Goal: Task Accomplishment & Management: Manage account settings

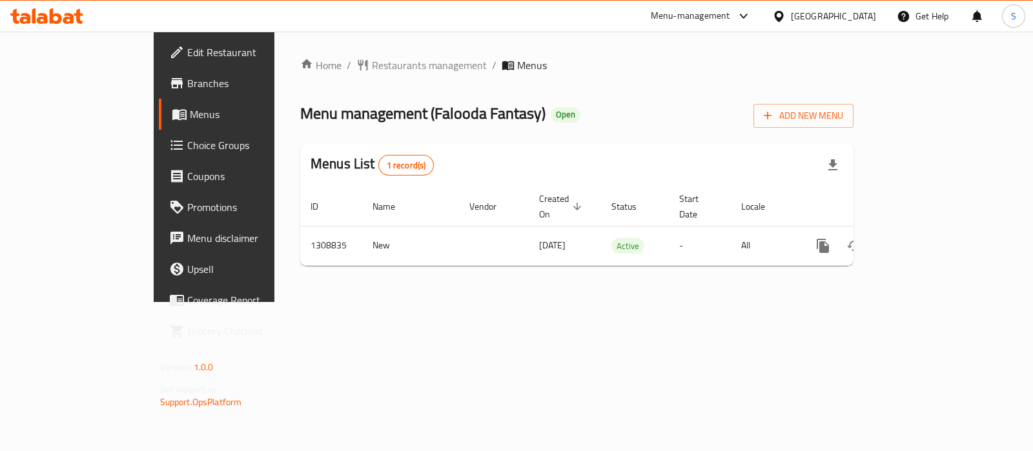
click at [190, 114] on span "Menus" at bounding box center [253, 113] width 126 height 15
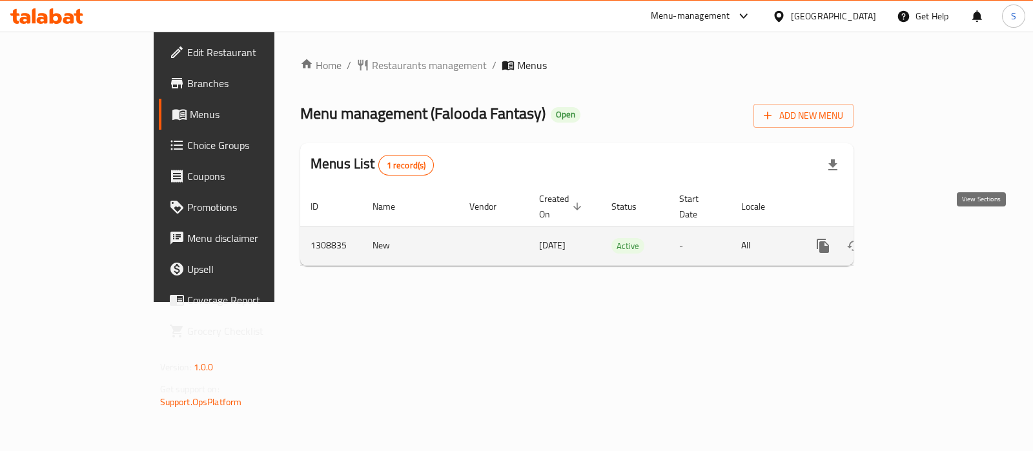
click at [825, 238] on icon "enhanced table" at bounding box center [915, 245] width 15 height 15
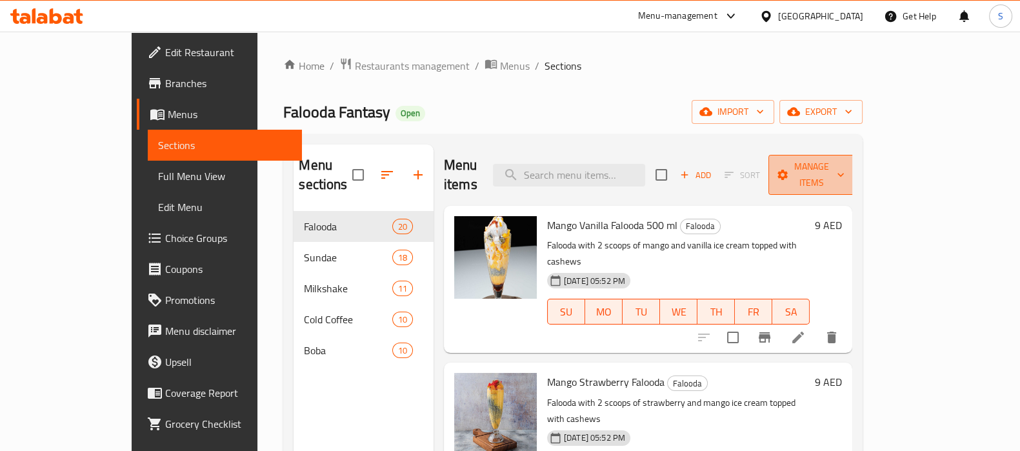
click at [825, 163] on span "Manage items" at bounding box center [812, 175] width 66 height 32
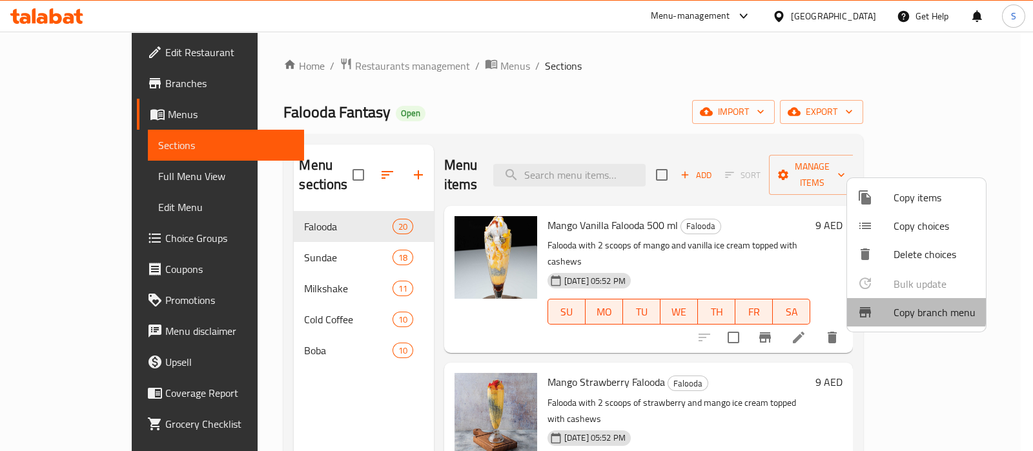
click at [825, 309] on span "Copy branch menu" at bounding box center [934, 312] width 82 height 15
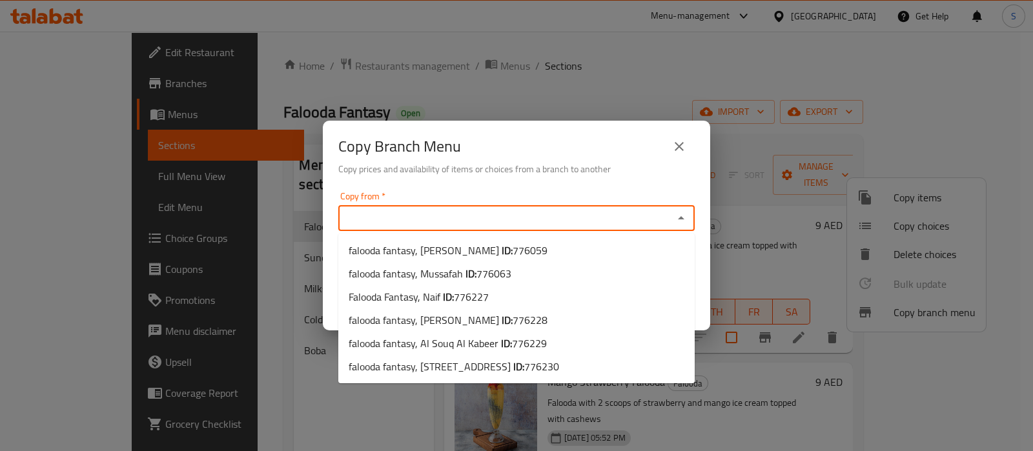
click at [448, 218] on input "Copy from   *" at bounding box center [505, 218] width 327 height 18
click at [484, 250] on span "falooda fantasy, Madinat Zayed ID: 776059" at bounding box center [448, 250] width 199 height 15
type input "falooda fantasy, Madinat Zayed"
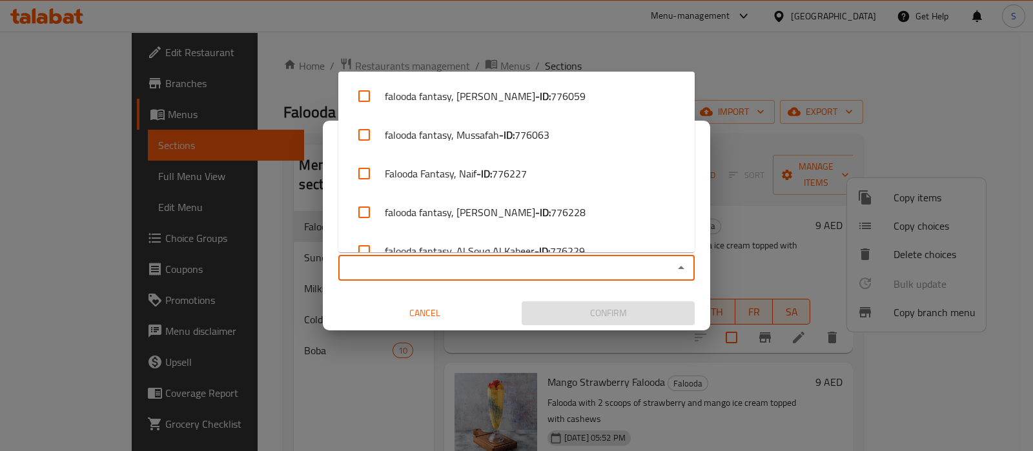
click at [430, 274] on input "Copy to   *" at bounding box center [505, 268] width 327 height 18
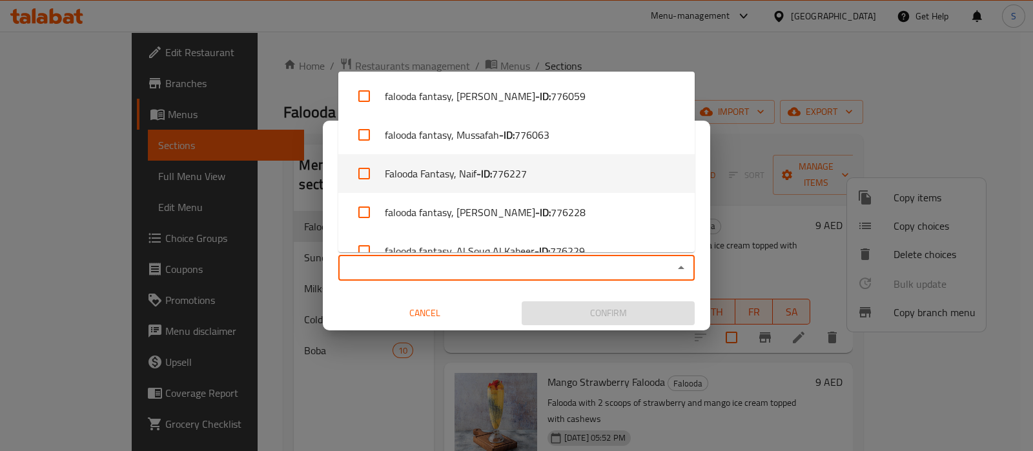
click at [459, 180] on li "Falooda Fantasy, Naif - ID: 776227" at bounding box center [516, 173] width 356 height 39
checkbox input "true"
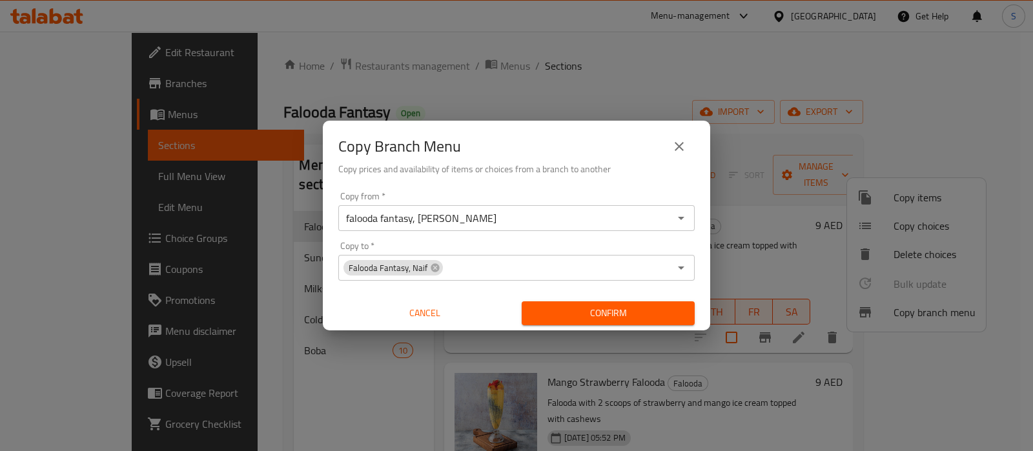
click at [274, 360] on div "Copy Branch Menu Copy prices and availability of items or choices from a branch…" at bounding box center [516, 225] width 1033 height 451
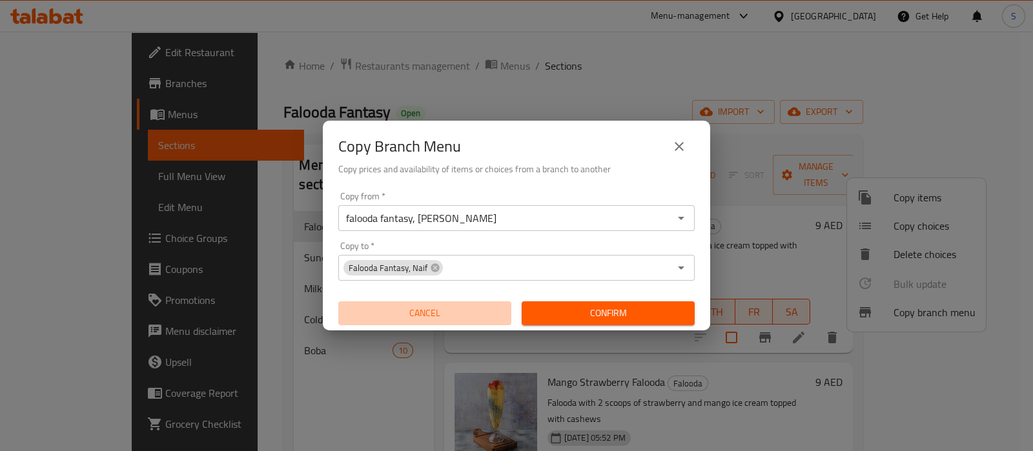
click at [446, 316] on span "Cancel" at bounding box center [424, 313] width 163 height 16
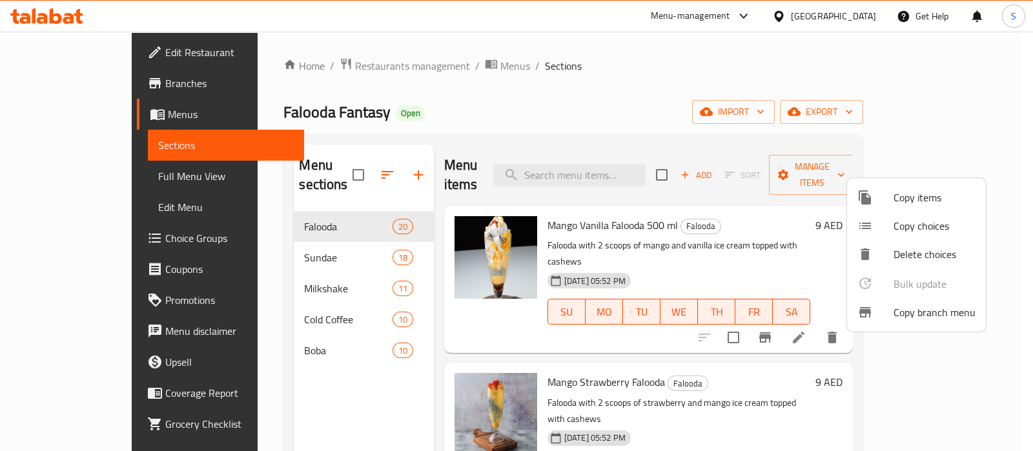
click at [76, 119] on div at bounding box center [516, 225] width 1033 height 451
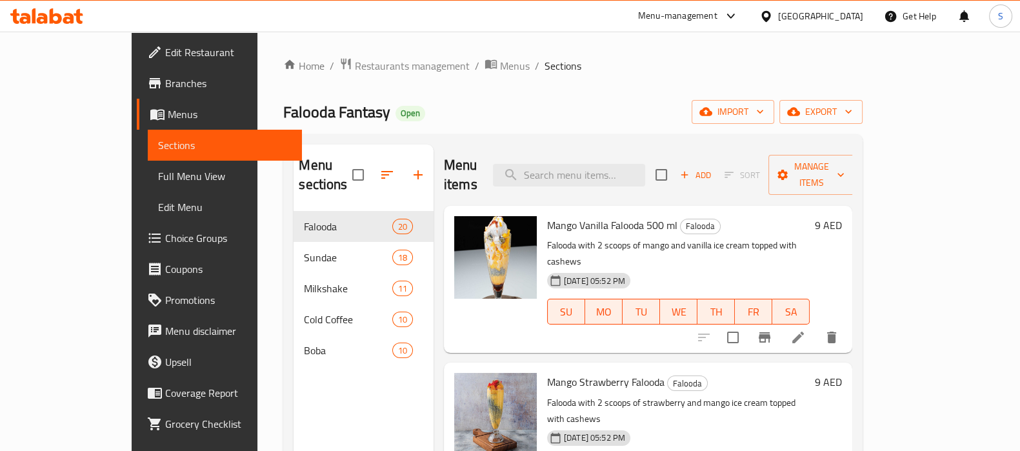
click at [168, 119] on span "Menus" at bounding box center [230, 113] width 124 height 15
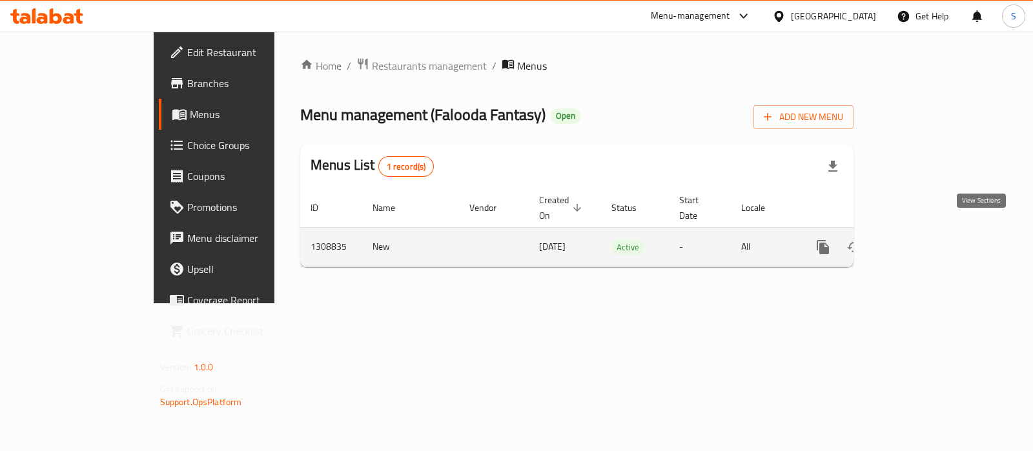
click at [825, 241] on icon "enhanced table" at bounding box center [916, 247] width 12 height 12
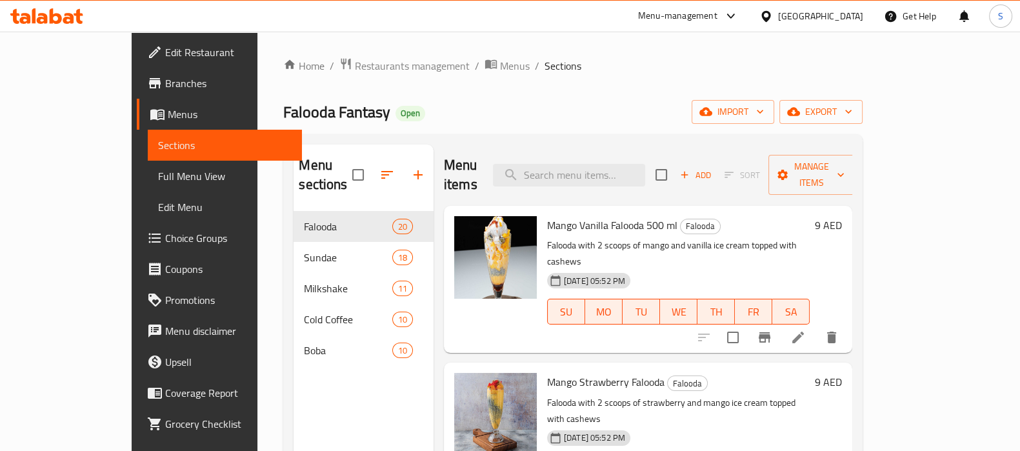
click at [158, 168] on span "Full Menu View" at bounding box center [225, 175] width 134 height 15
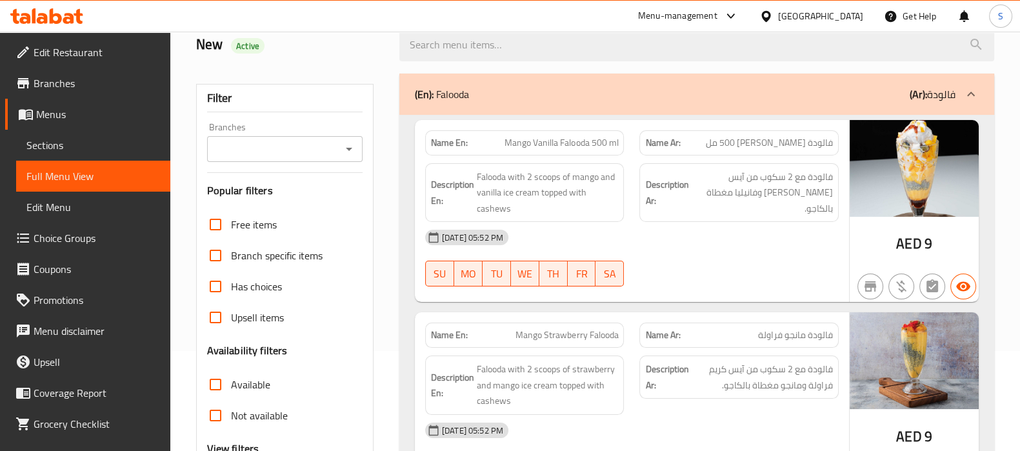
scroll to position [322, 0]
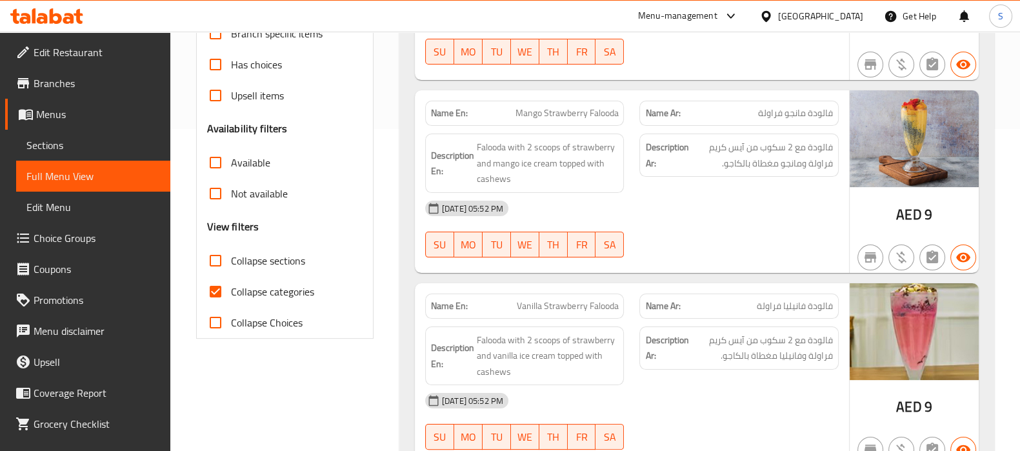
click at [223, 293] on input "Collapse categories" at bounding box center [215, 291] width 31 height 31
checkbox input "false"
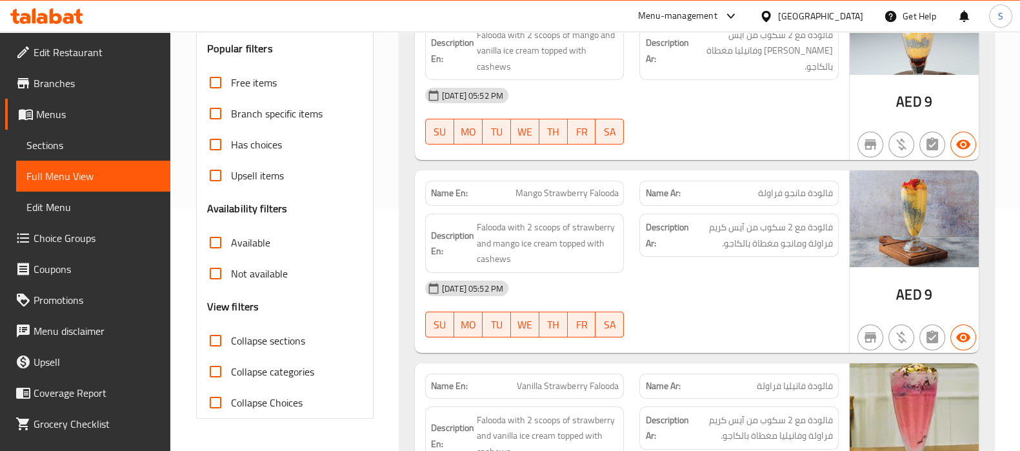
scroll to position [80, 0]
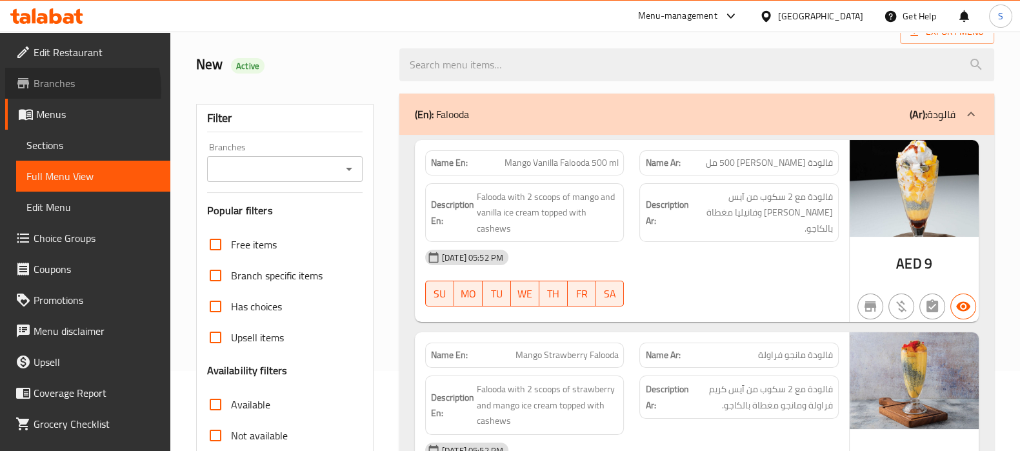
click at [60, 89] on span "Branches" at bounding box center [97, 83] width 127 height 15
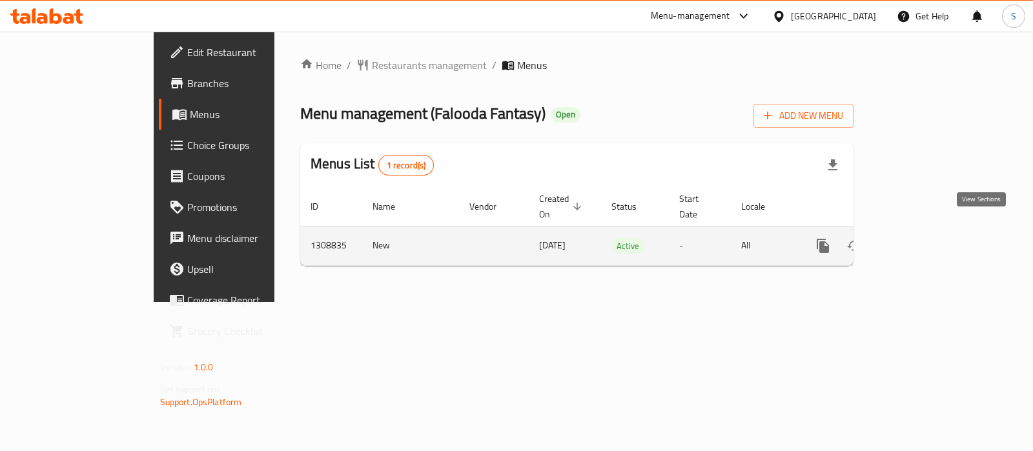
click at [924, 238] on icon "enhanced table" at bounding box center [915, 245] width 15 height 15
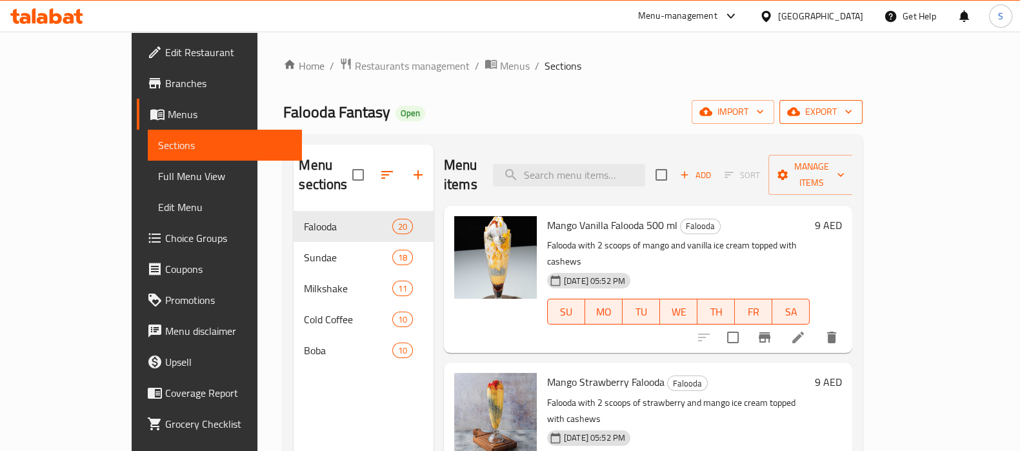
click at [853, 110] on span "export" at bounding box center [821, 112] width 63 height 16
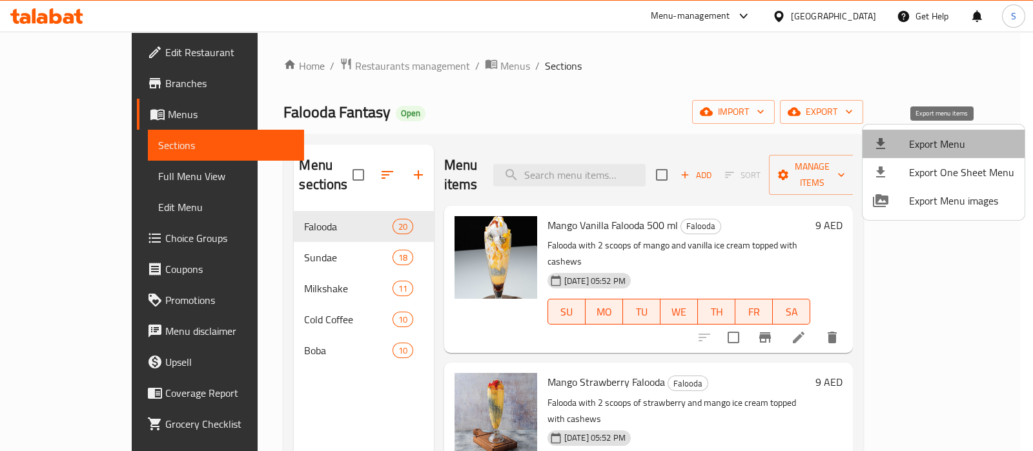
click at [950, 144] on span "Export Menu" at bounding box center [961, 143] width 105 height 15
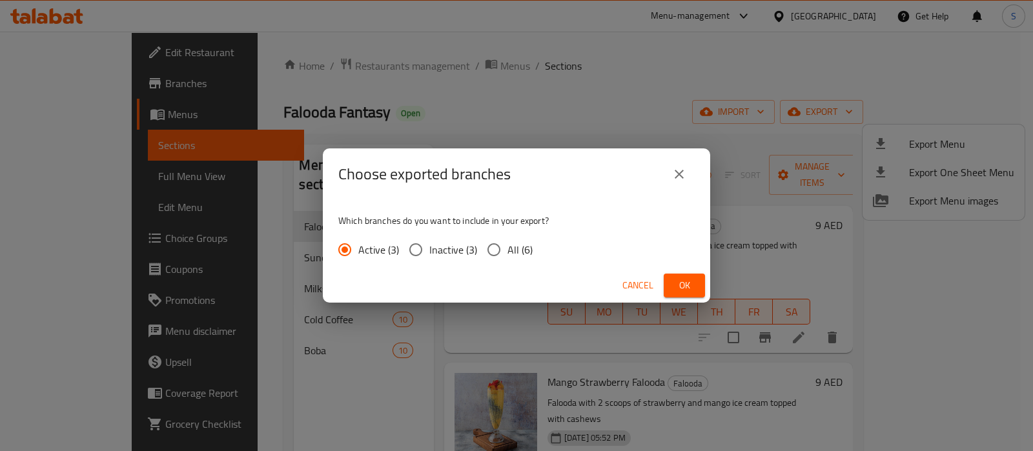
click at [497, 251] on input "All (6)" at bounding box center [493, 249] width 27 height 27
radio input "true"
click at [682, 285] on span "Ok" at bounding box center [684, 286] width 21 height 16
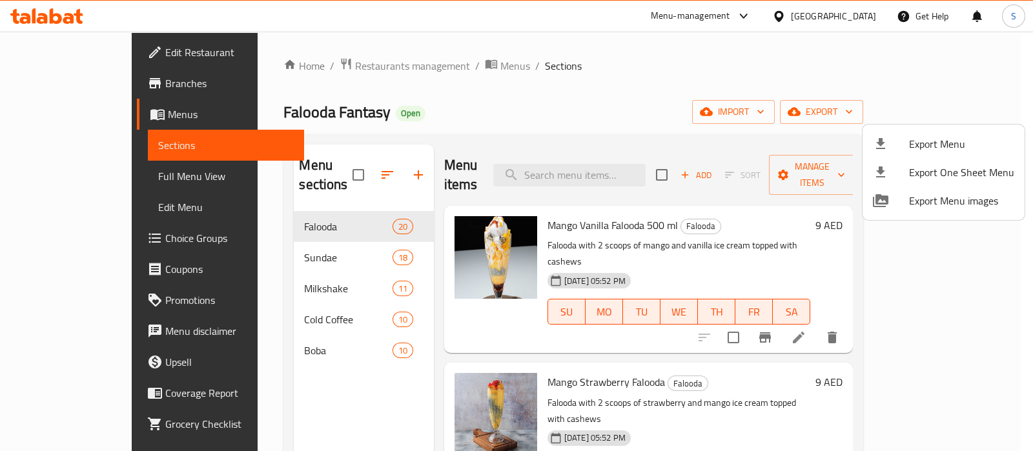
click at [63, 88] on div at bounding box center [516, 225] width 1033 height 451
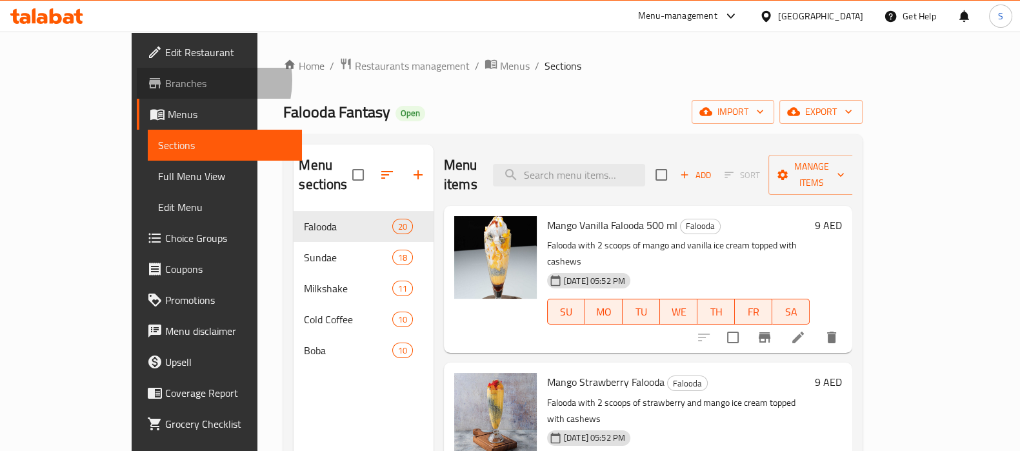
click at [165, 81] on span "Branches" at bounding box center [228, 83] width 127 height 15
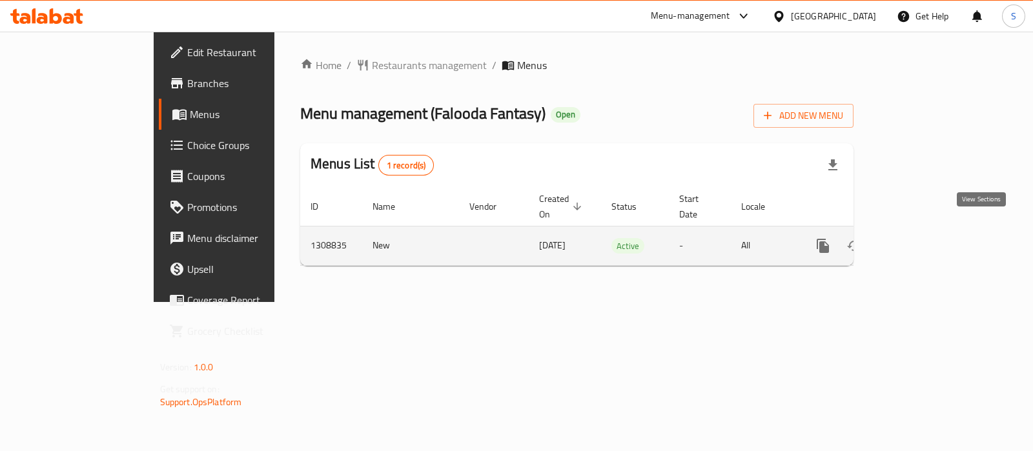
click at [924, 238] on icon "enhanced table" at bounding box center [915, 245] width 15 height 15
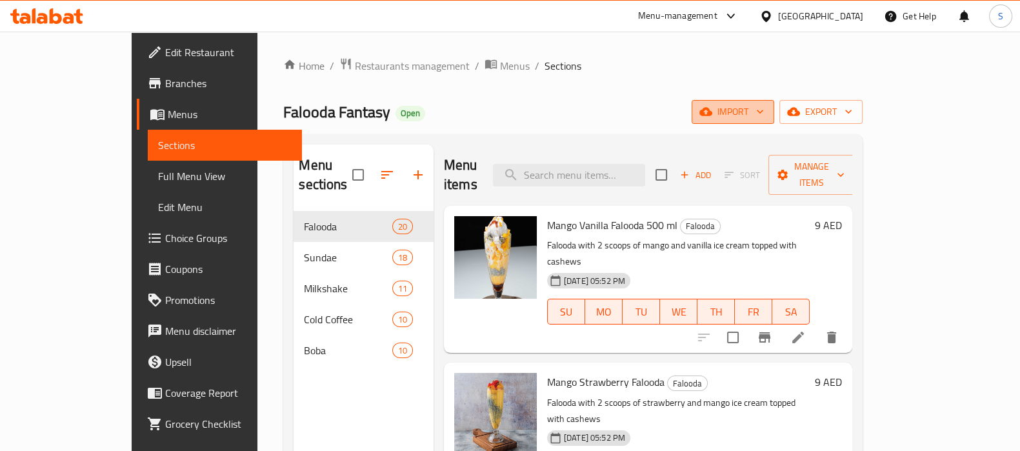
click at [764, 113] on span "import" at bounding box center [733, 112] width 62 height 16
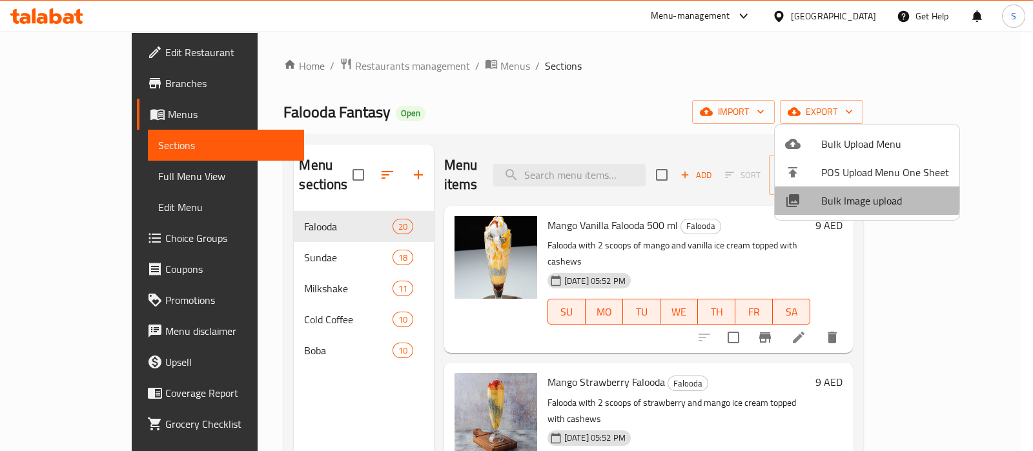
click at [859, 197] on span "Bulk Image upload" at bounding box center [885, 200] width 128 height 15
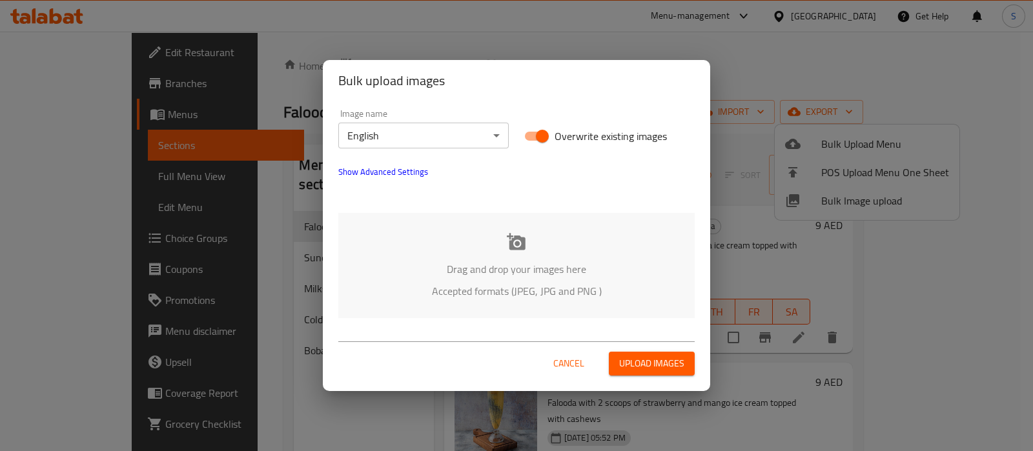
click at [735, 57] on div "Bulk upload images Image name English ​ Overwrite existing images Show Advanced…" at bounding box center [516, 225] width 1033 height 451
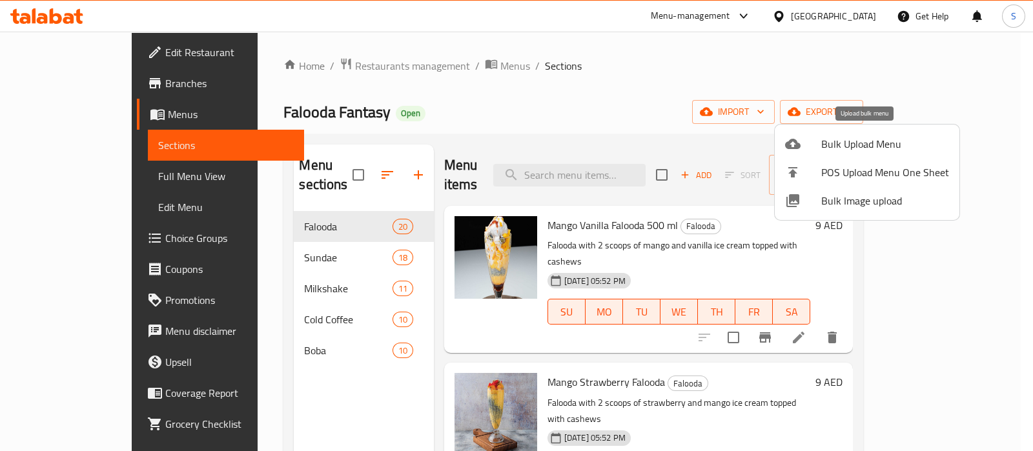
click at [811, 147] on div at bounding box center [803, 143] width 36 height 15
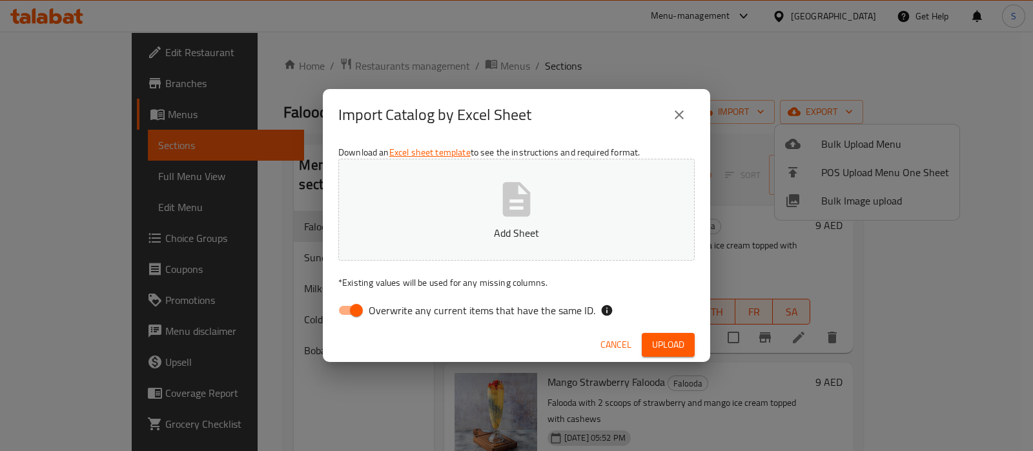
click at [354, 317] on input "Overwrite any current items that have the same ID." at bounding box center [356, 310] width 74 height 25
checkbox input "false"
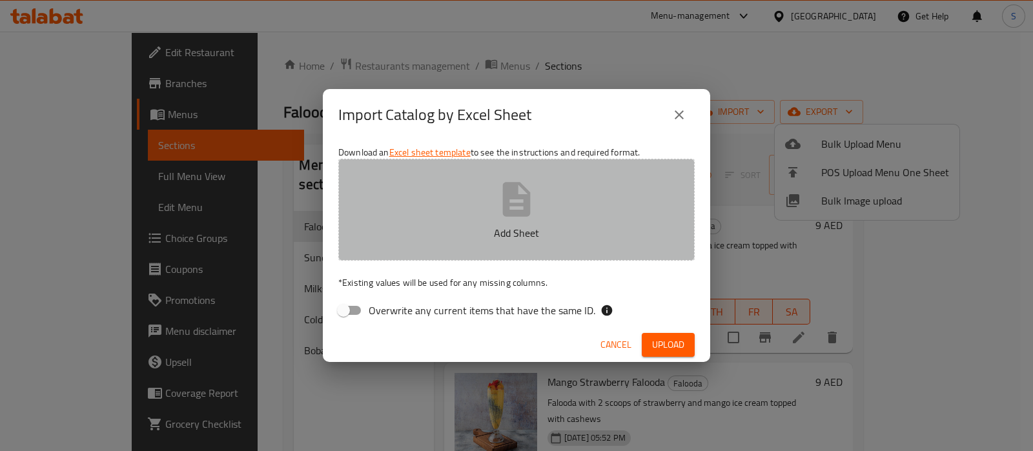
click at [420, 240] on button "Add Sheet" at bounding box center [516, 210] width 356 height 102
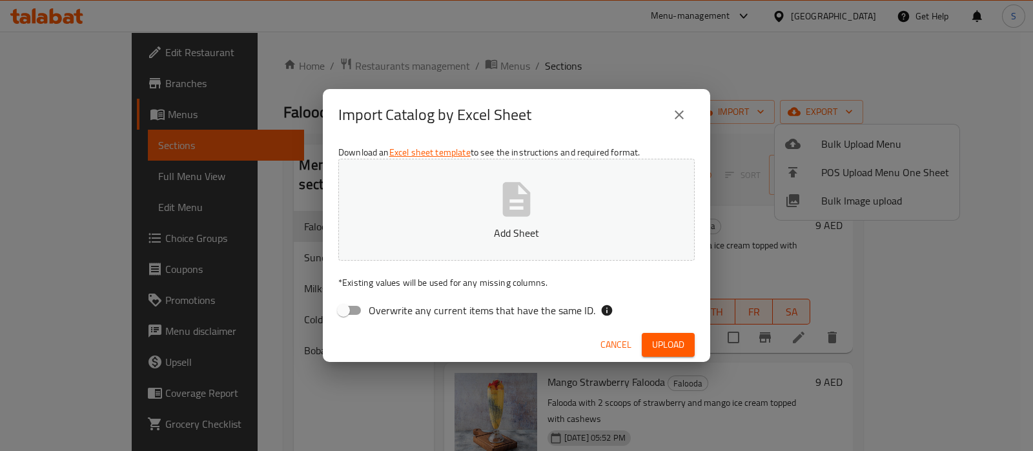
click at [255, 72] on div "Import Catalog by Excel Sheet Download an Excel sheet template to see the instr…" at bounding box center [516, 225] width 1033 height 451
click at [81, 174] on div "Import Catalog by Excel Sheet Download an Excel sheet template to see the instr…" at bounding box center [516, 225] width 1033 height 451
click at [600, 339] on span "Cancel" at bounding box center [615, 345] width 31 height 16
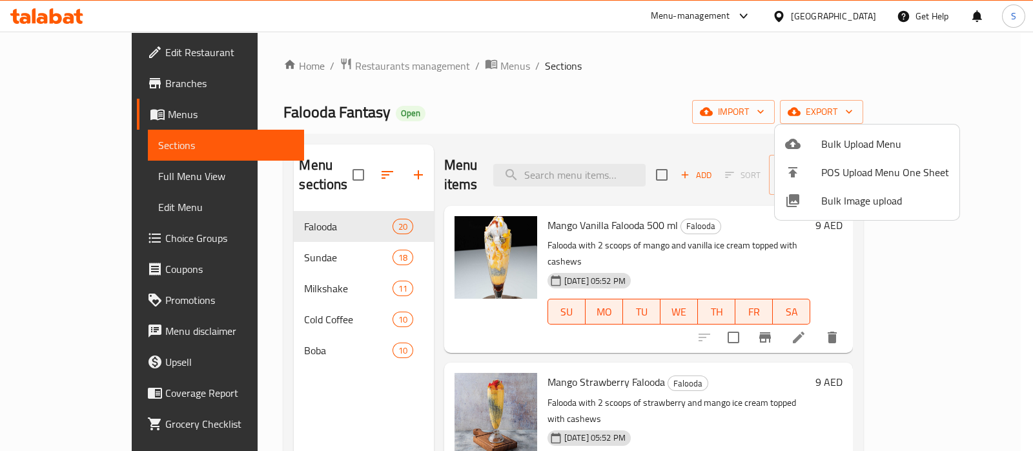
click at [82, 176] on div at bounding box center [516, 225] width 1033 height 451
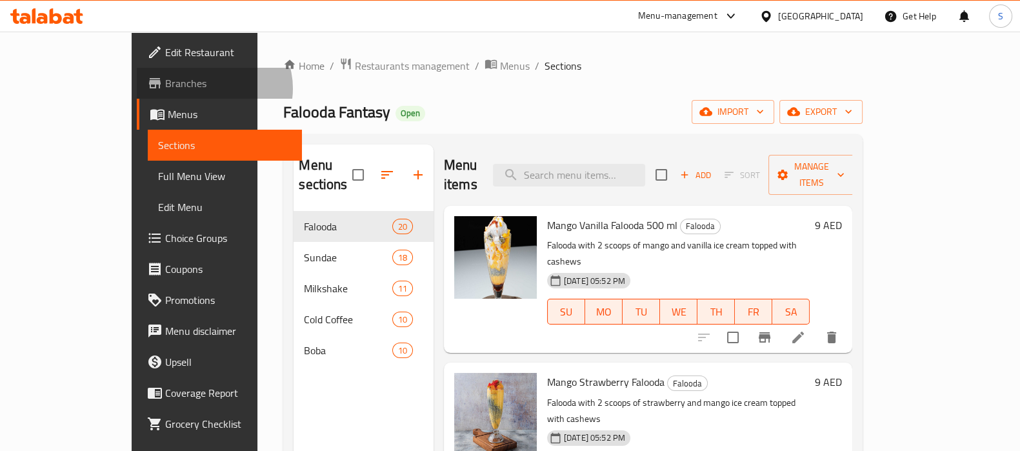
click at [165, 88] on span "Branches" at bounding box center [228, 83] width 127 height 15
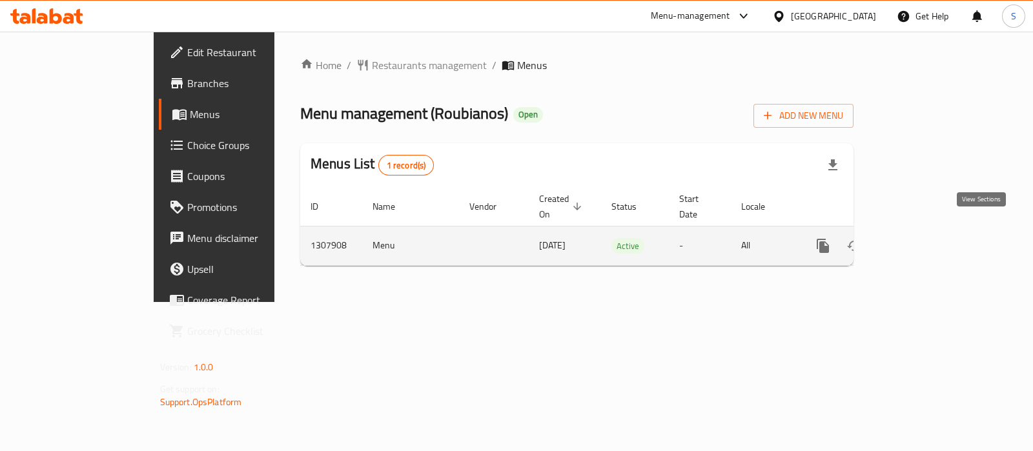
click at [922, 240] on icon "enhanced table" at bounding box center [916, 246] width 12 height 12
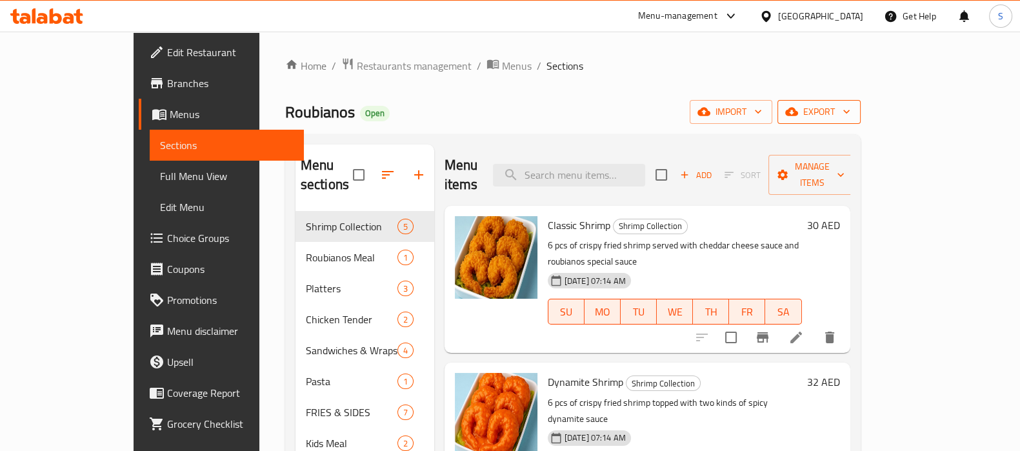
click at [798, 115] on icon "button" at bounding box center [791, 112] width 13 height 8
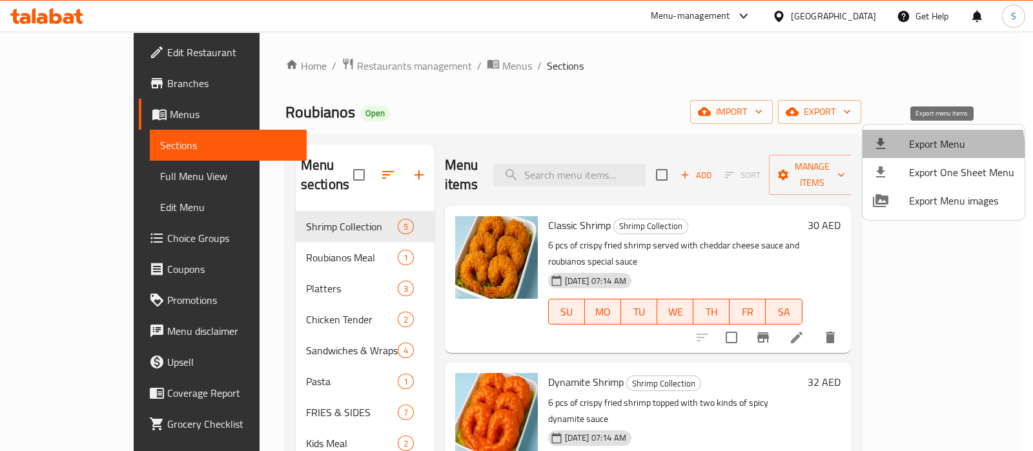
click at [902, 153] on li "Export Menu" at bounding box center [943, 144] width 162 height 28
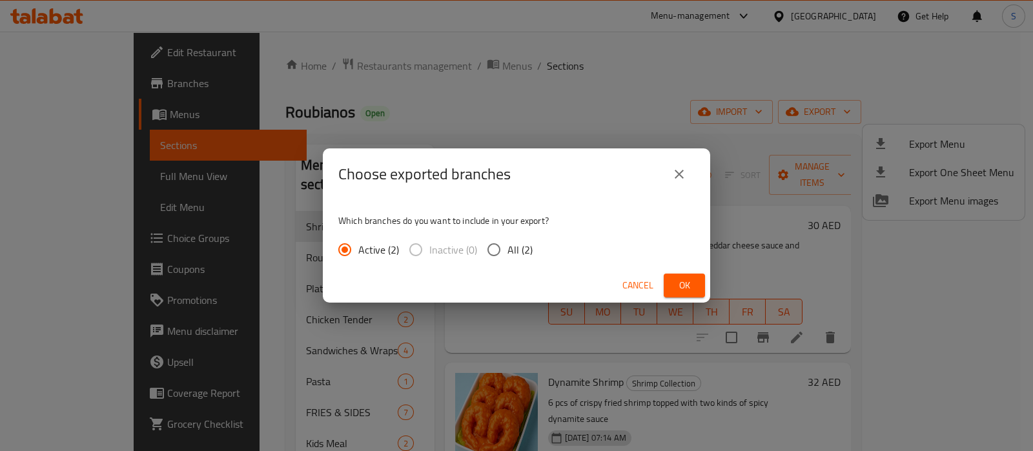
click at [496, 255] on input "All (2)" at bounding box center [493, 249] width 27 height 27
radio input "true"
click at [538, 57] on div "Choose exported branches Which branches do you want to include in your export? …" at bounding box center [516, 225] width 1033 height 451
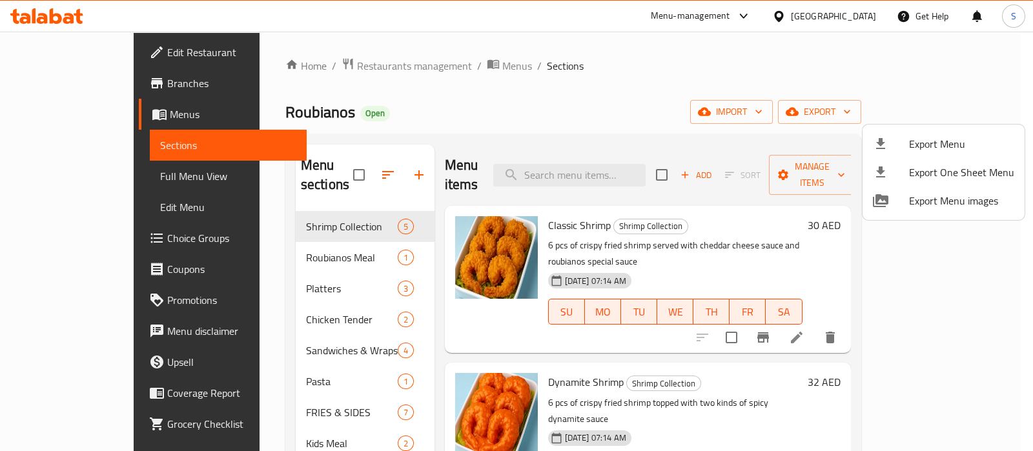
click at [58, 82] on div at bounding box center [516, 225] width 1033 height 451
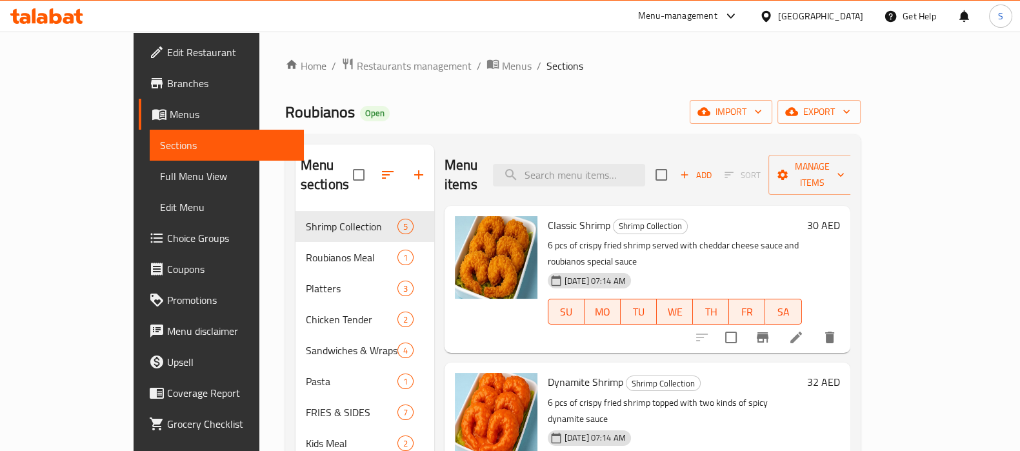
click at [167, 82] on span "Branches" at bounding box center [230, 83] width 127 height 15
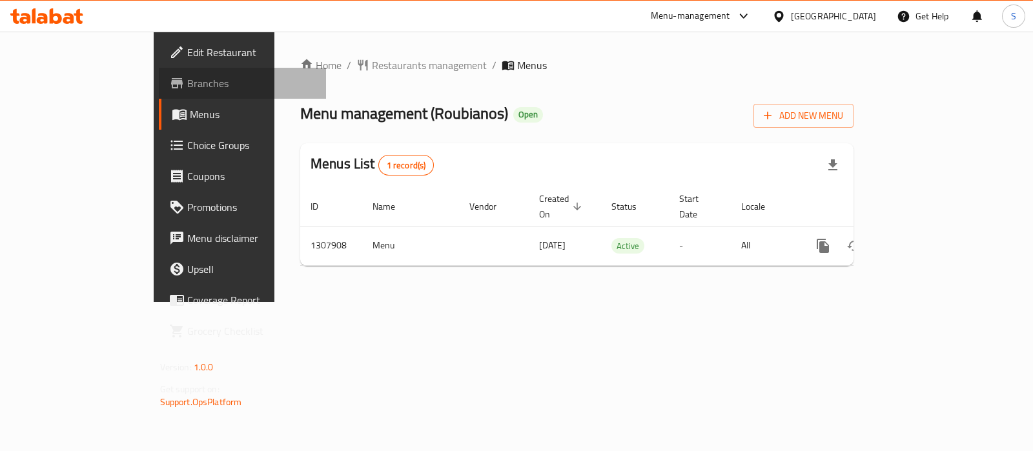
click at [187, 76] on span "Branches" at bounding box center [251, 83] width 128 height 15
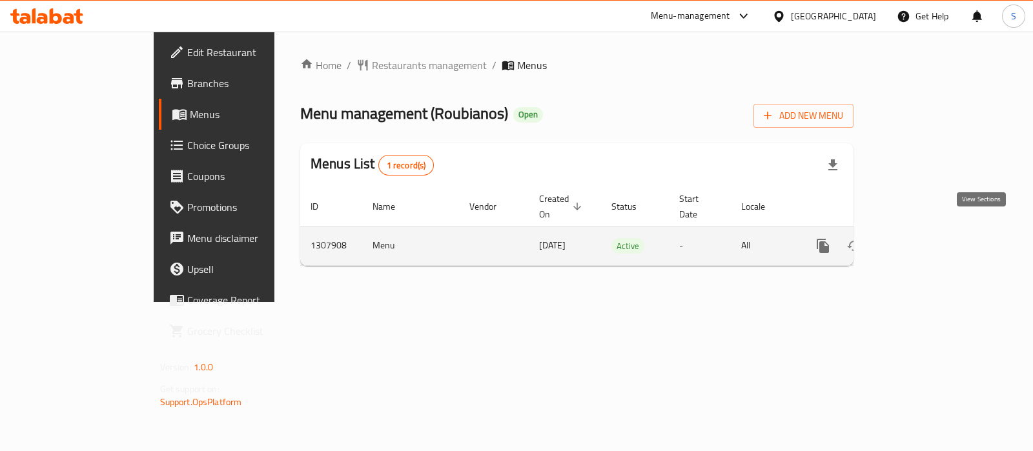
click at [924, 238] on icon "enhanced table" at bounding box center [915, 245] width 15 height 15
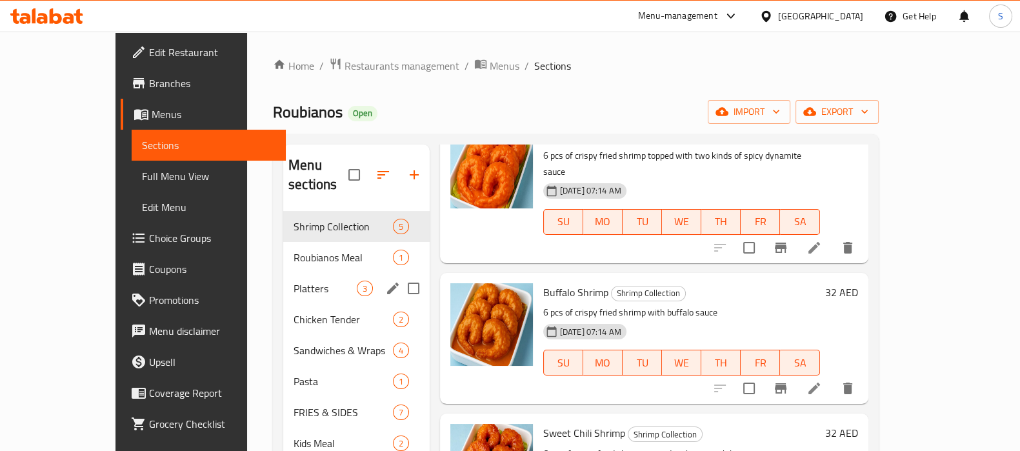
scroll to position [285, 0]
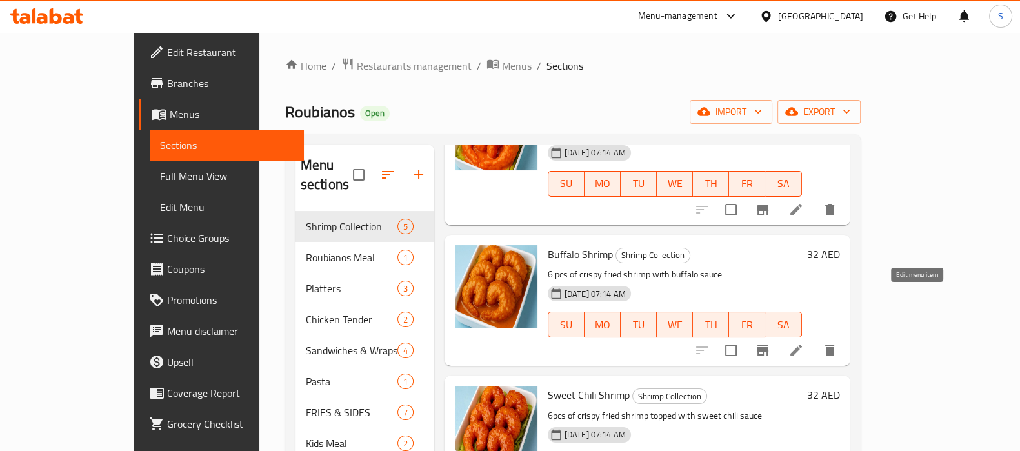
click at [804, 343] on icon at bounding box center [796, 350] width 15 height 15
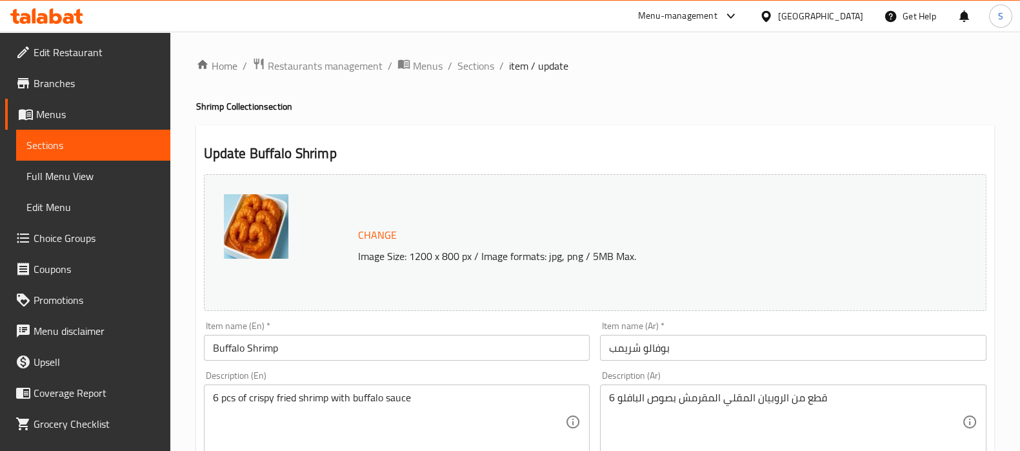
scroll to position [403, 0]
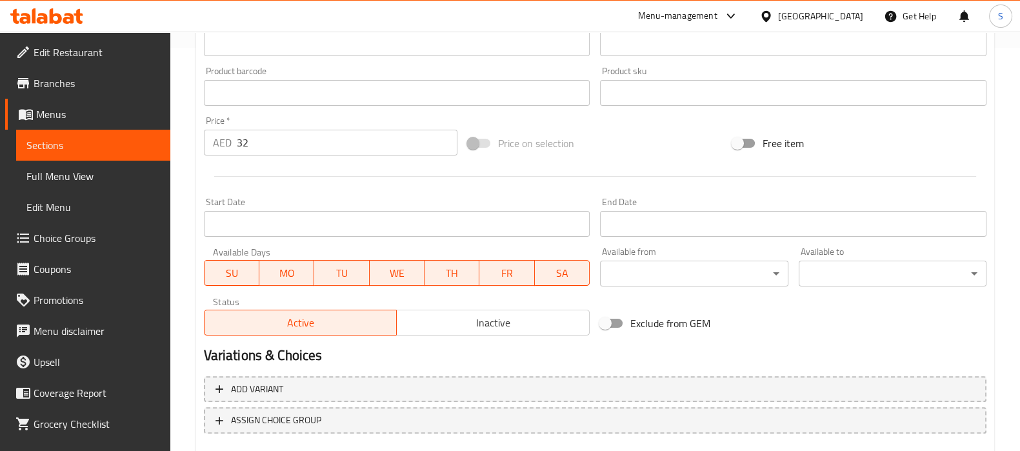
click at [263, 141] on input "32" at bounding box center [347, 143] width 221 height 26
type input "3"
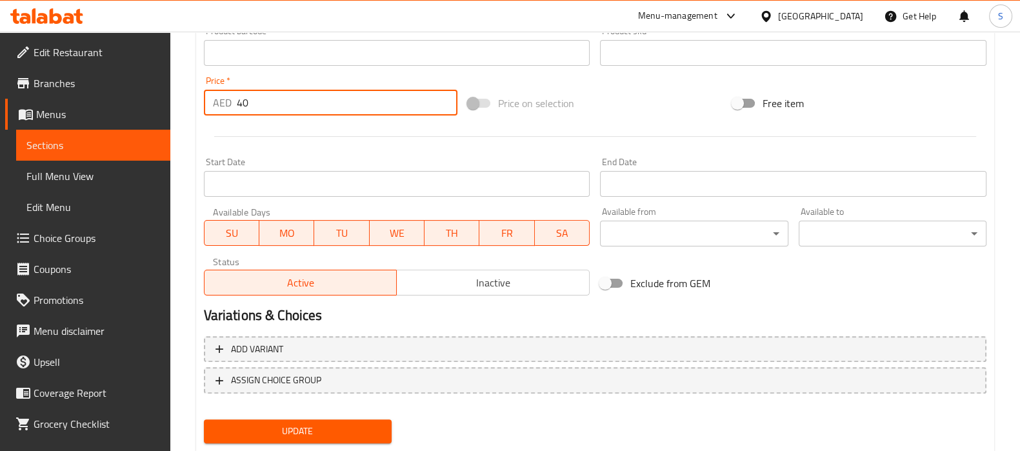
scroll to position [478, 0]
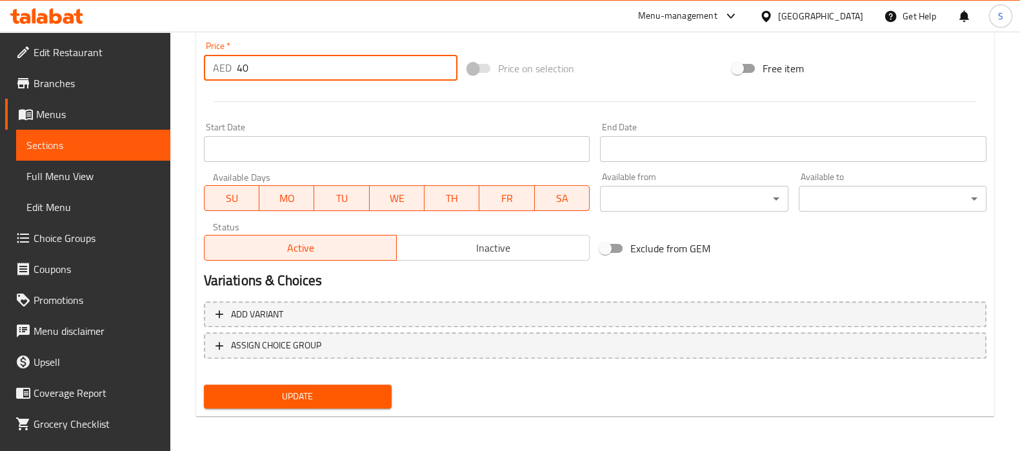
type input "40"
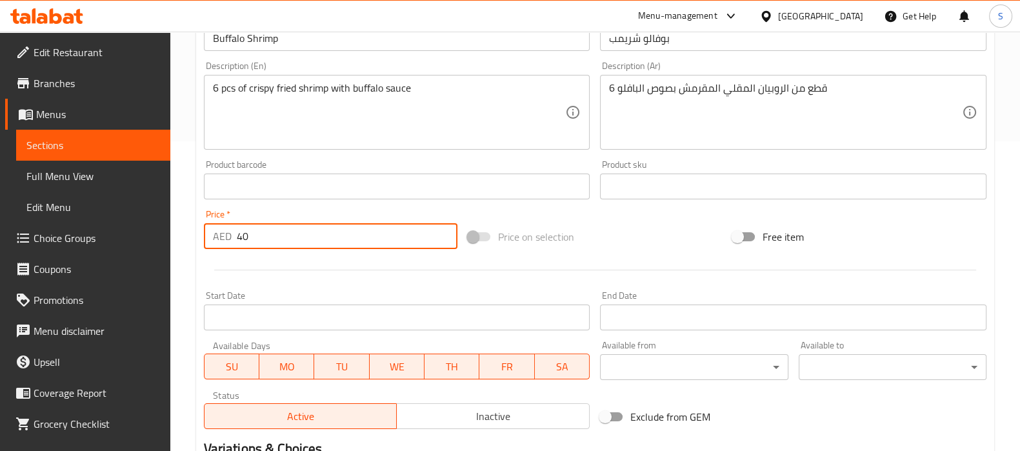
scroll to position [236, 0]
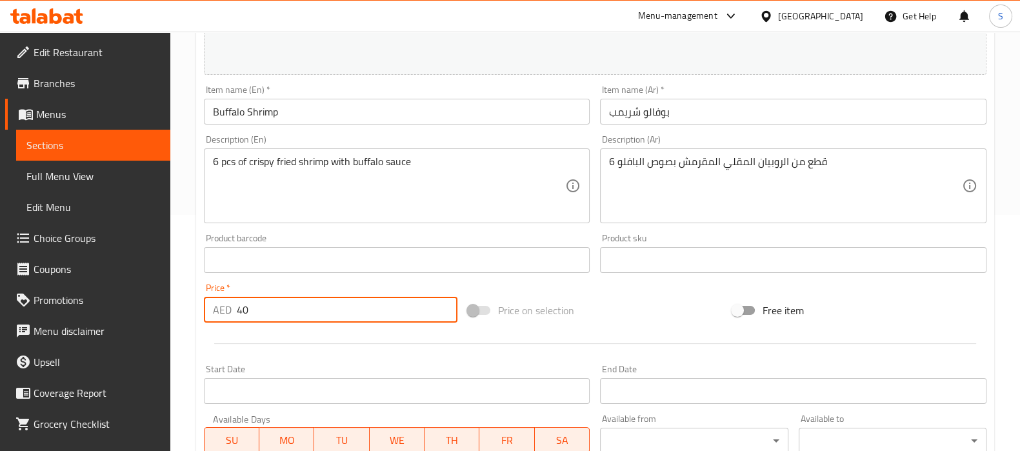
click at [61, 81] on span "Branches" at bounding box center [97, 83] width 127 height 15
